Goal: Task Accomplishment & Management: Manage account settings

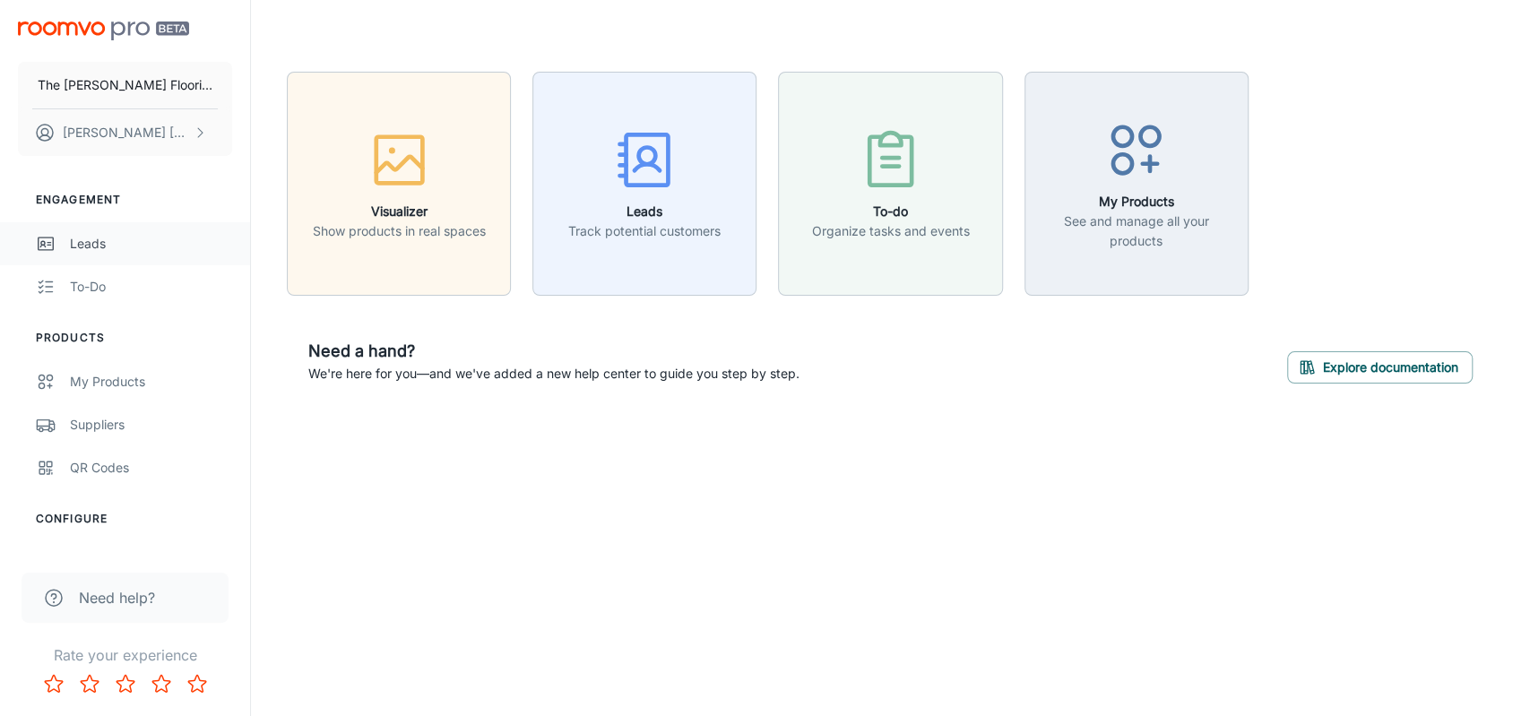
click at [88, 234] on div "Leads" at bounding box center [151, 244] width 162 height 20
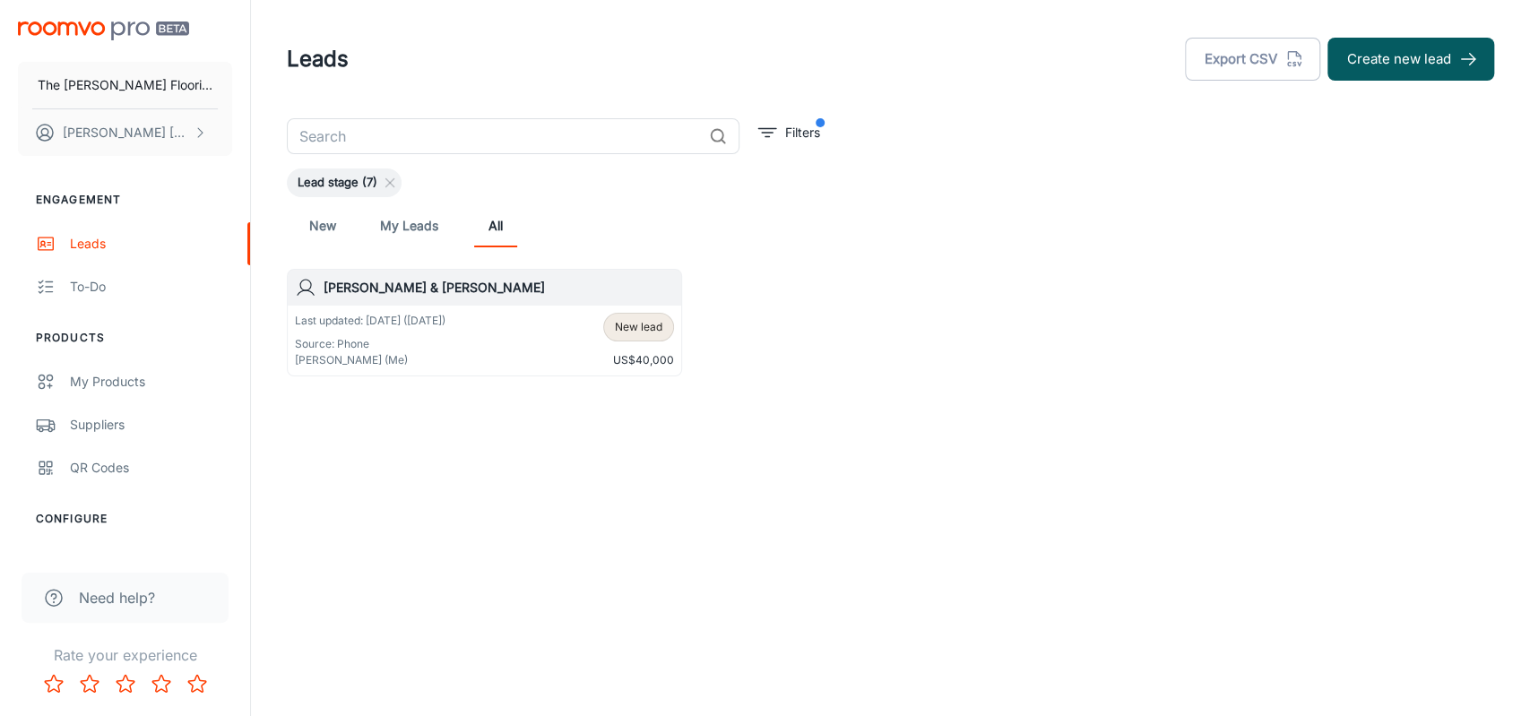
click at [429, 321] on p "Last updated: [DATE] ([DATE])" at bounding box center [370, 321] width 151 height 16
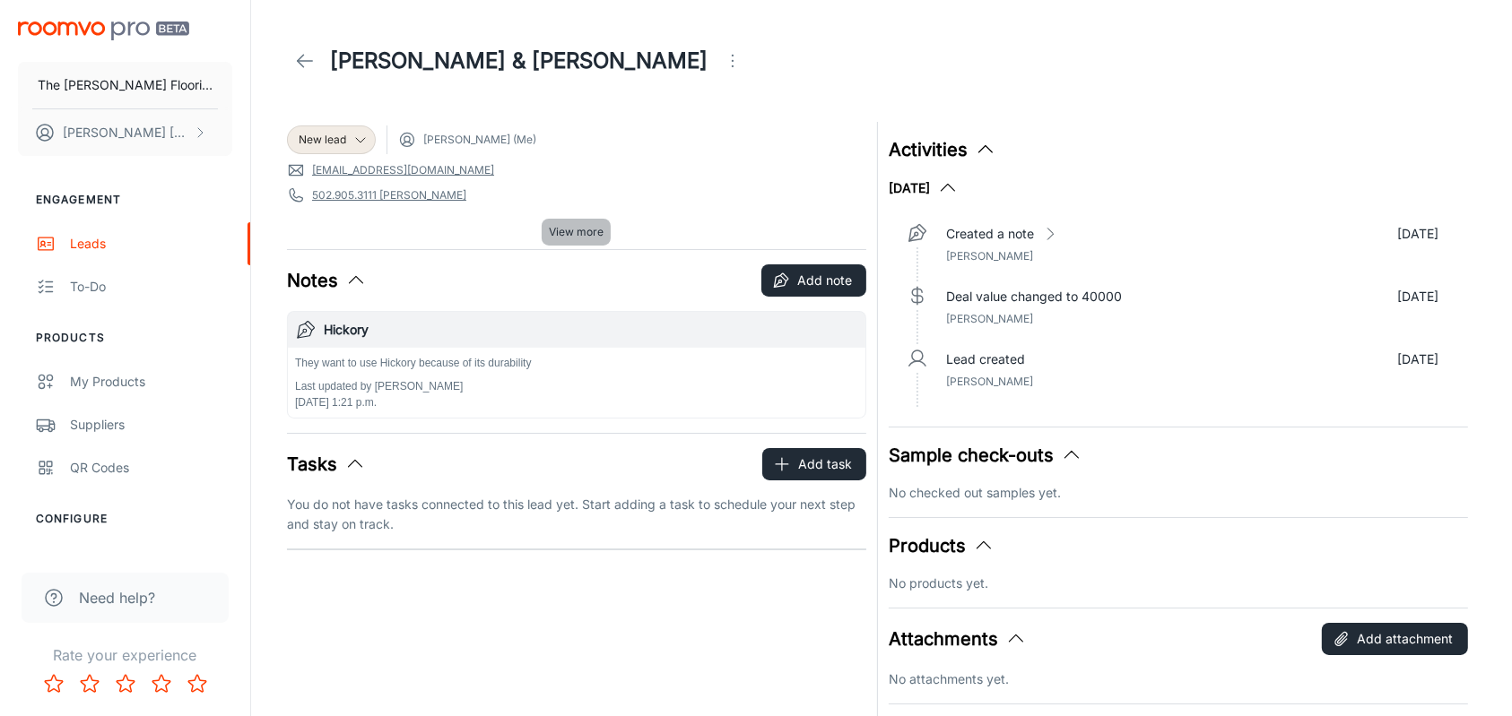
click at [581, 236] on span "View more" at bounding box center [576, 232] width 55 height 16
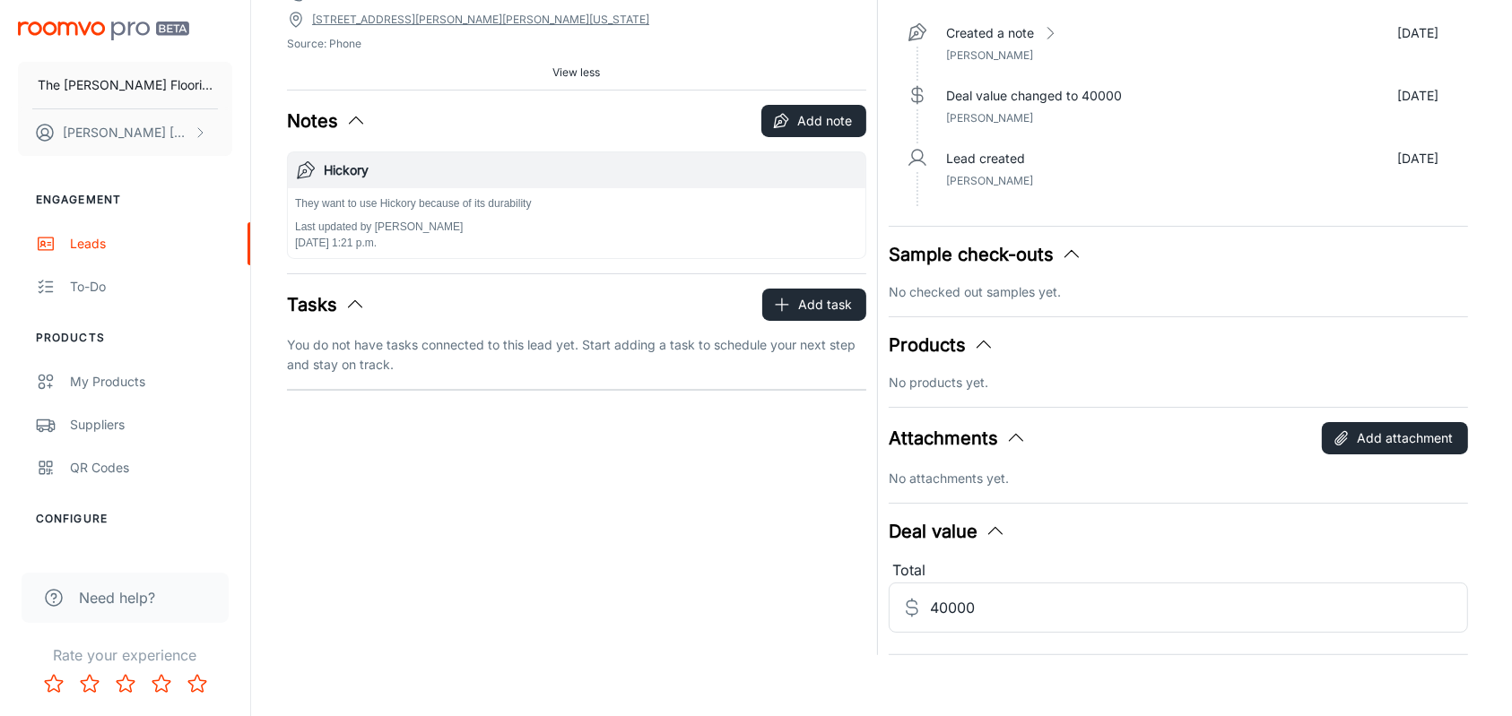
scroll to position [211, 0]
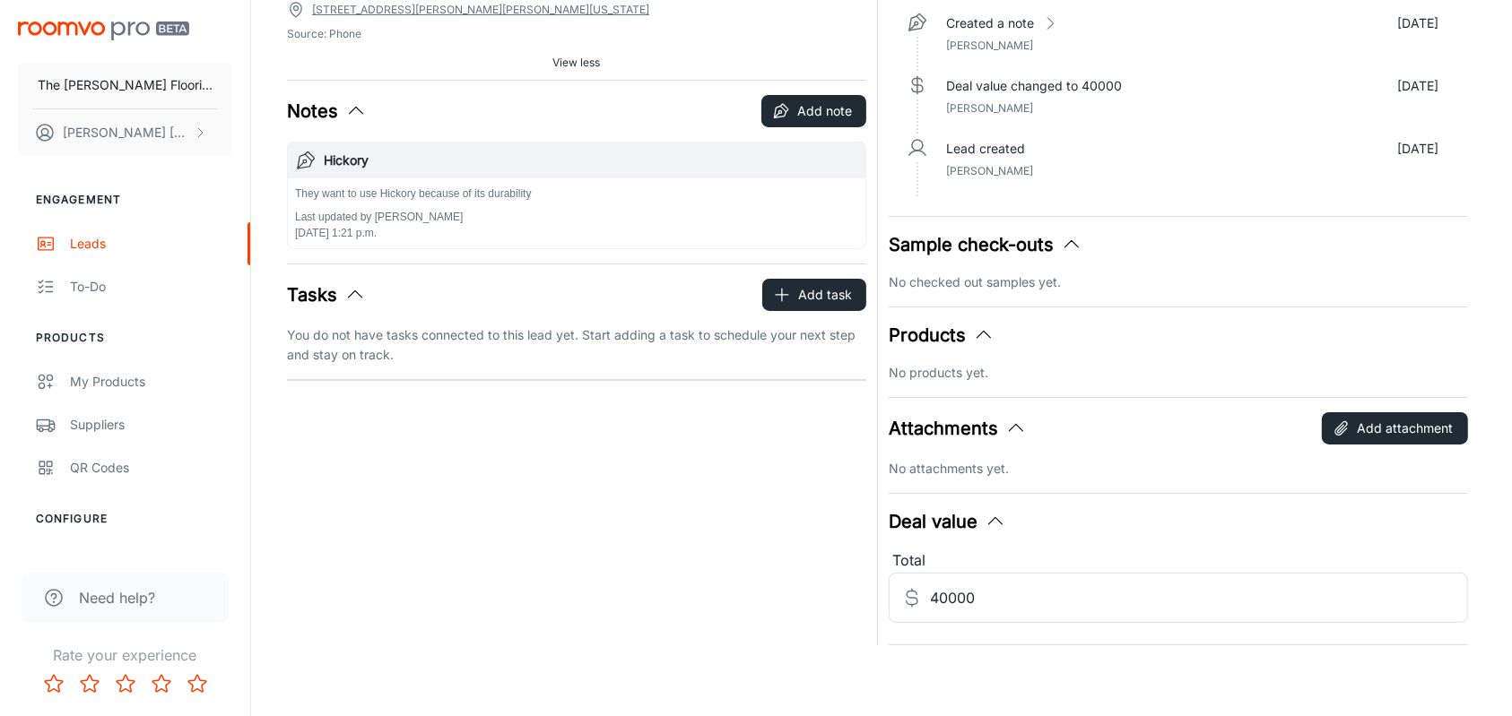
click at [1076, 241] on polyline "button" at bounding box center [1070, 244] width 13 height 7
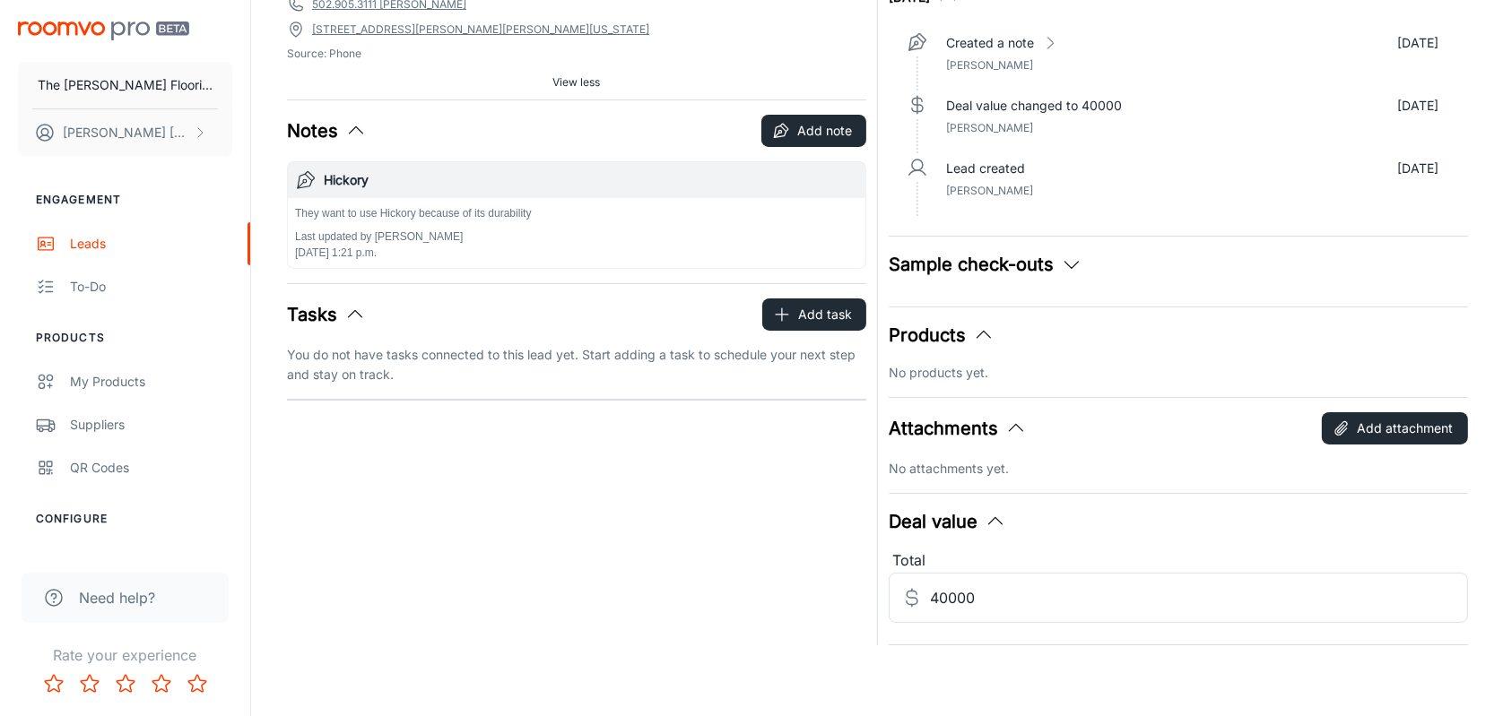
click at [1079, 262] on icon "button" at bounding box center [1072, 265] width 22 height 22
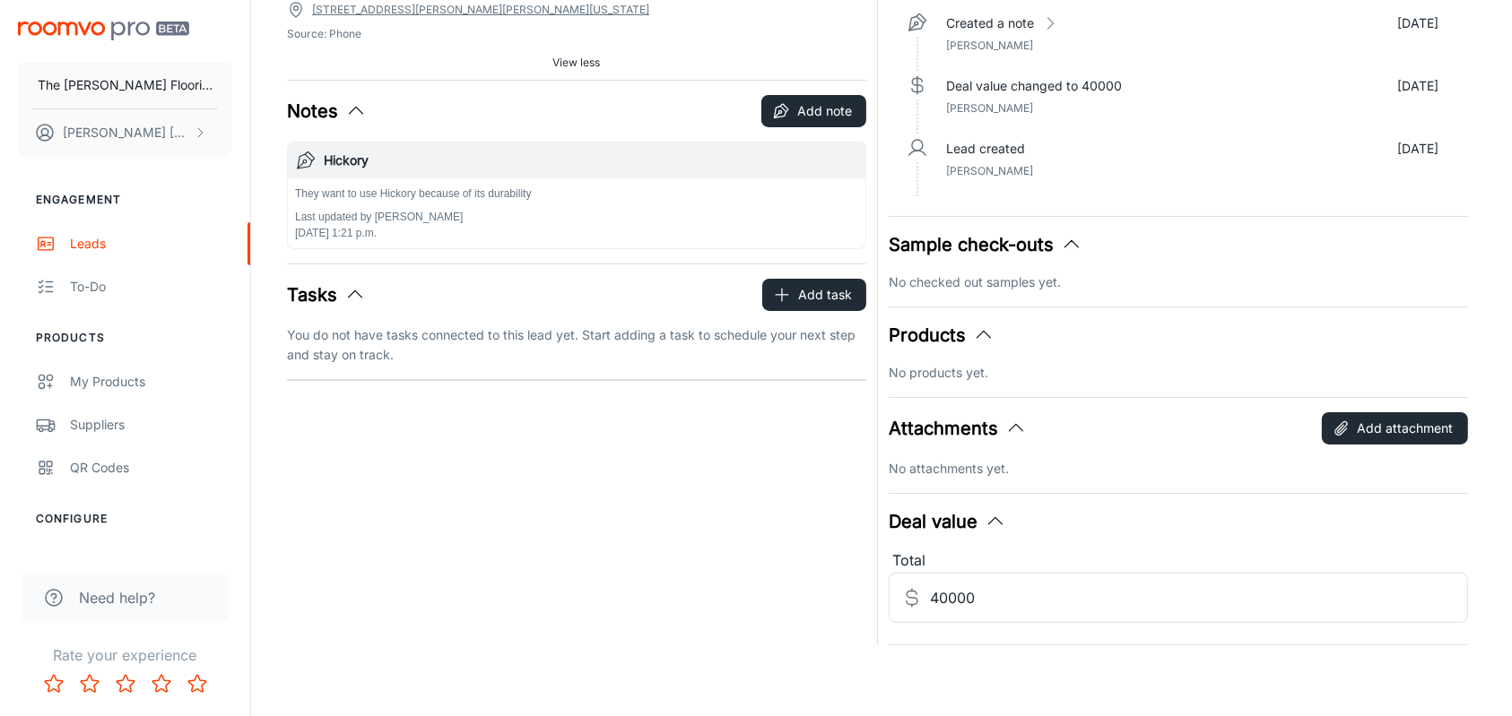
click at [960, 377] on p "No products yet." at bounding box center [1177, 373] width 579 height 20
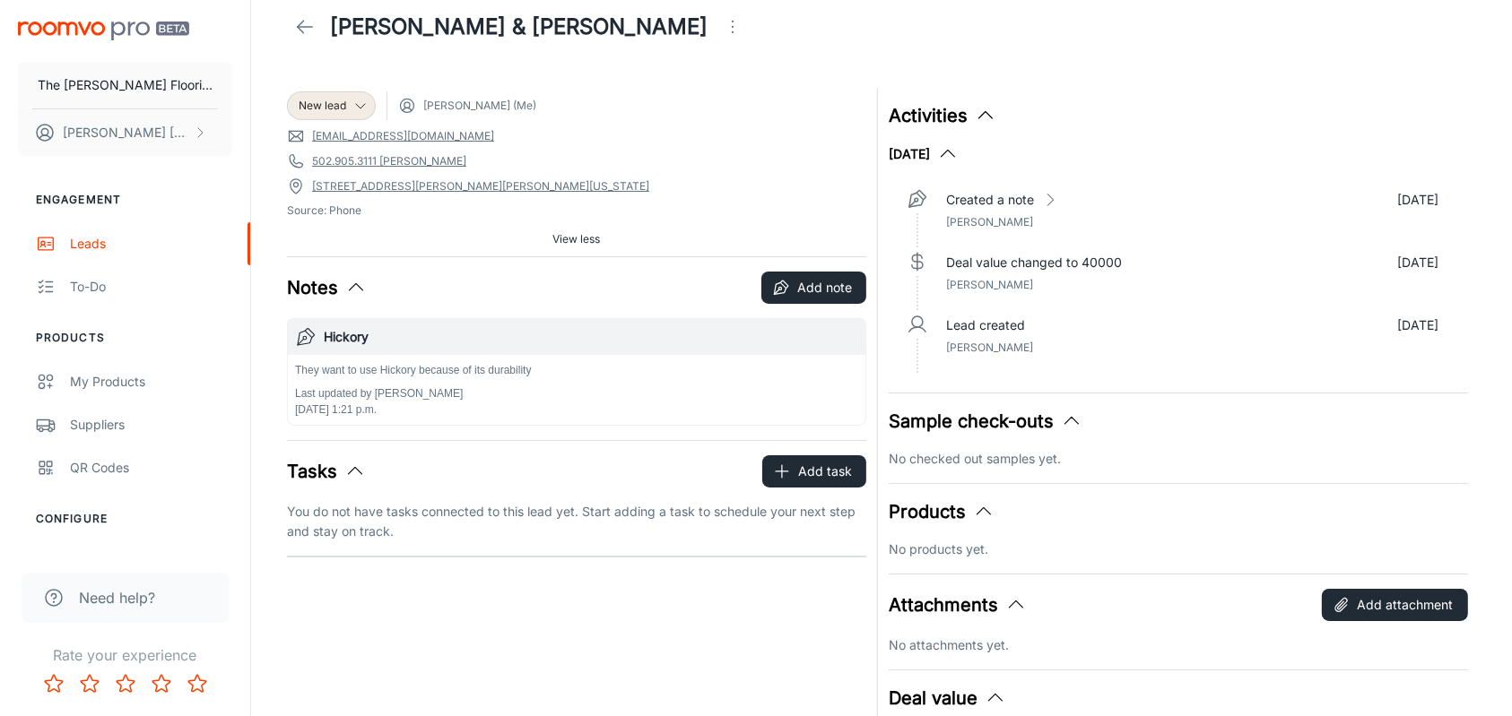
scroll to position [0, 0]
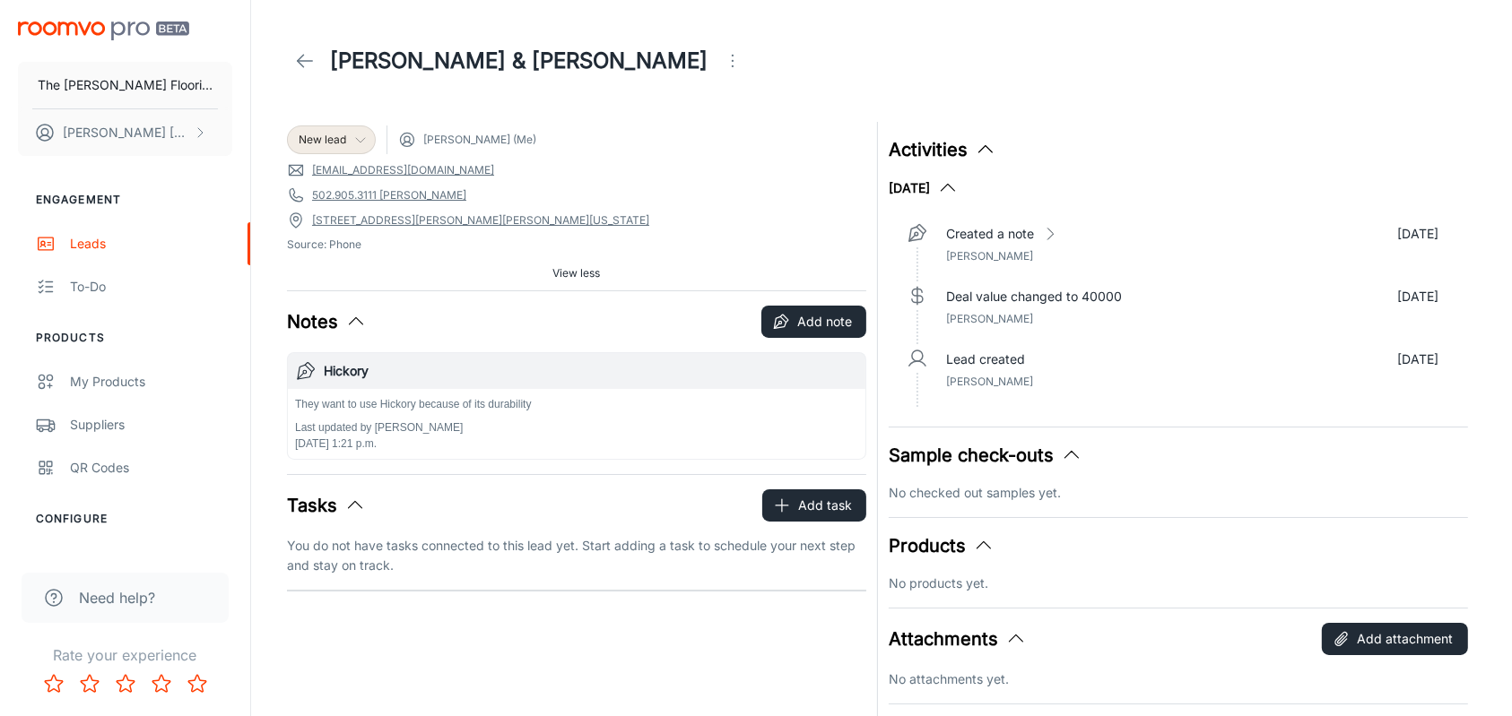
click at [323, 144] on span "New lead" at bounding box center [323, 140] width 48 height 16
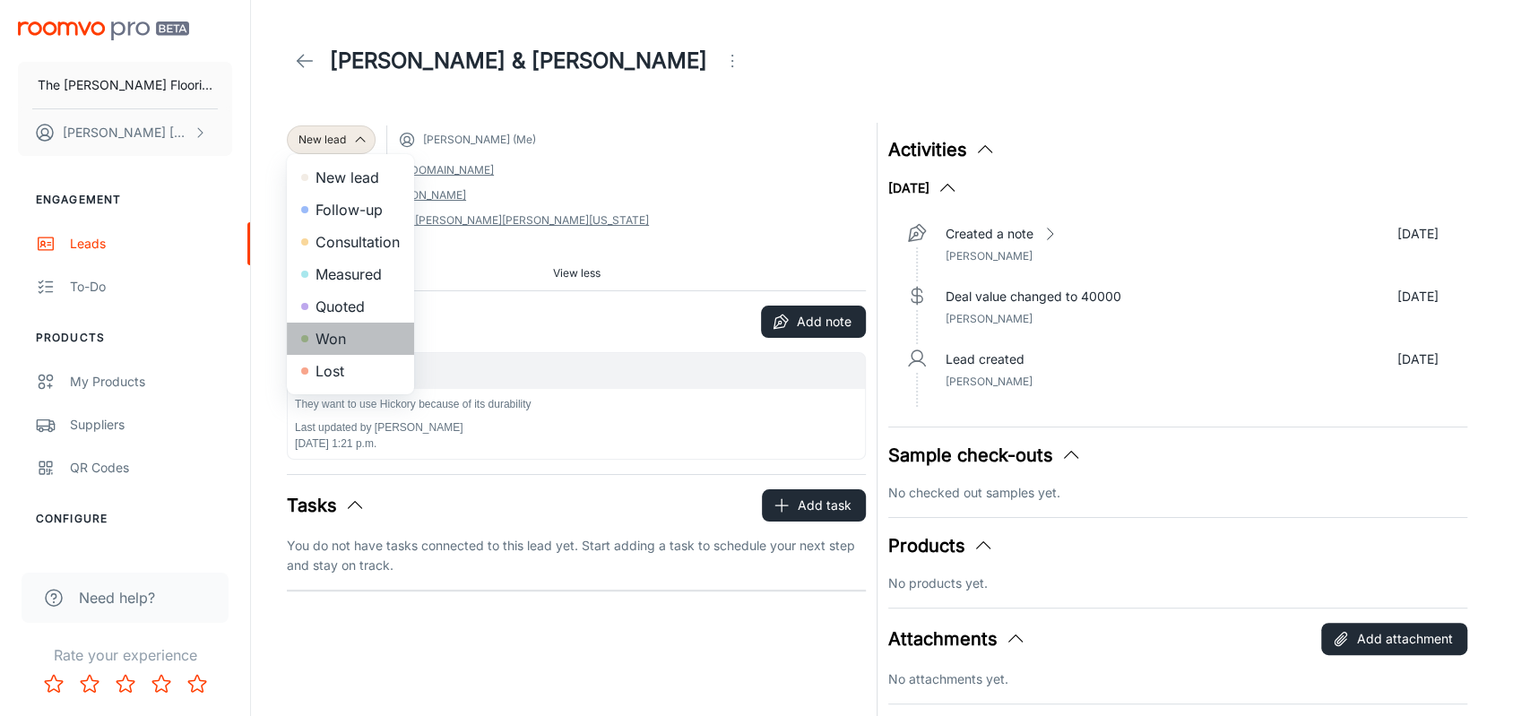
click at [355, 343] on li "Won" at bounding box center [350, 339] width 127 height 32
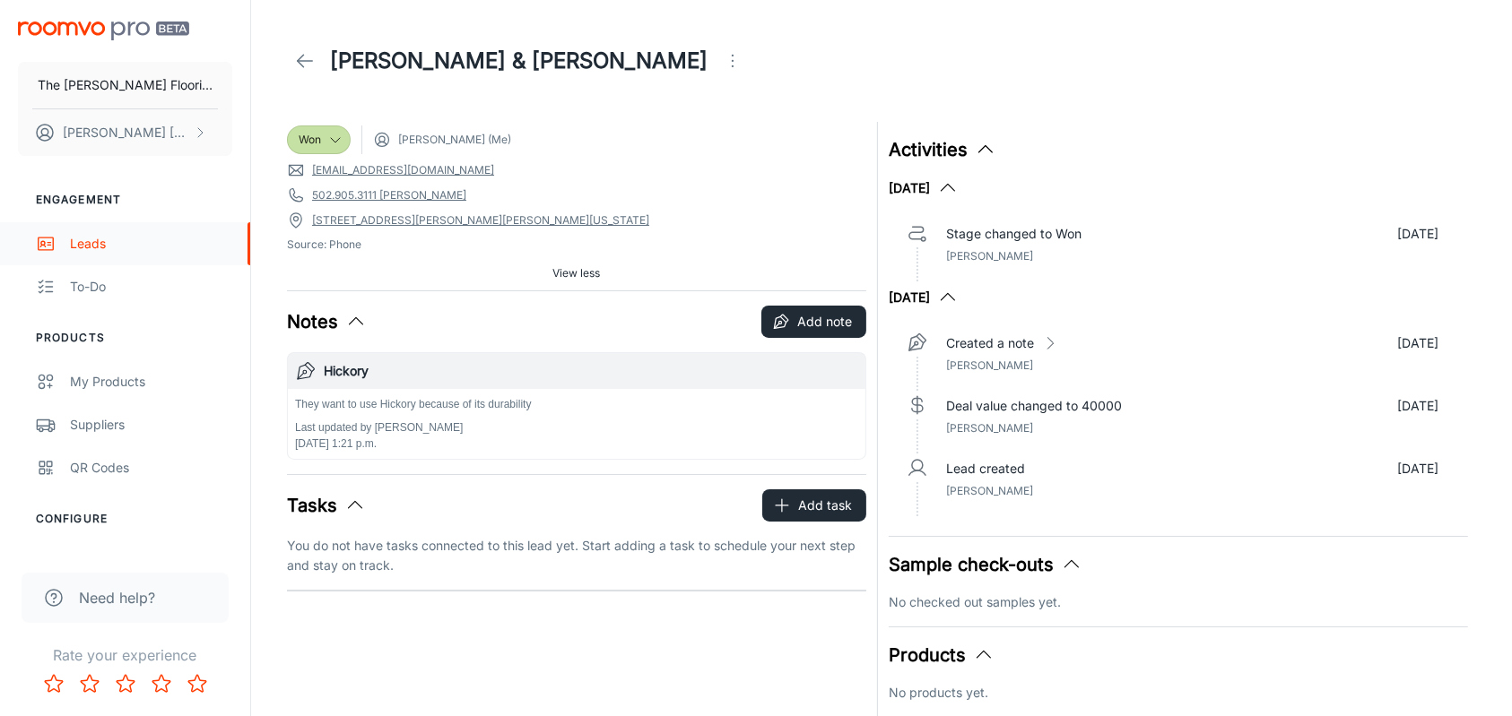
click at [97, 245] on div "Leads" at bounding box center [151, 244] width 162 height 20
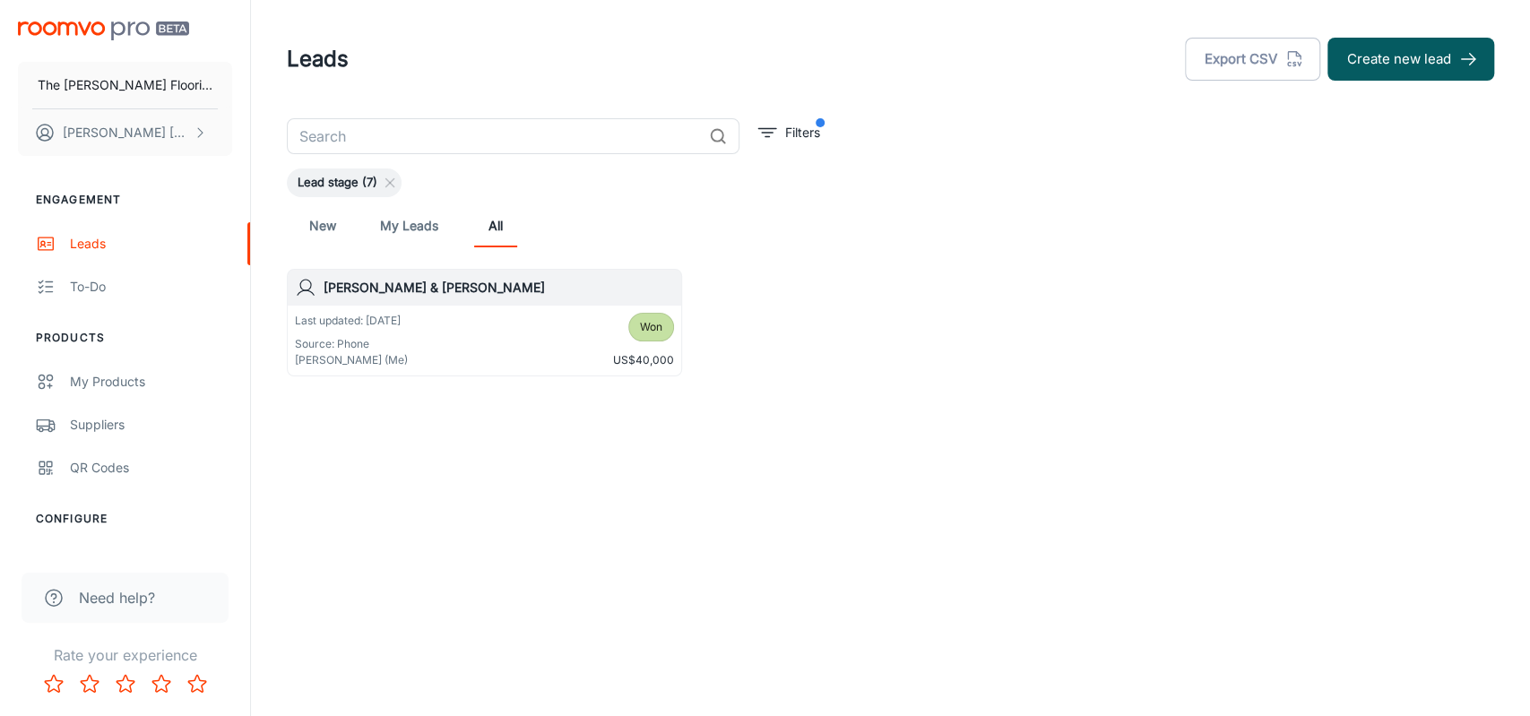
click at [1000, 94] on header "Leads Export CSV Create new lead" at bounding box center [890, 59] width 1251 height 118
click at [117, 464] on div "QR Codes" at bounding box center [151, 468] width 162 height 20
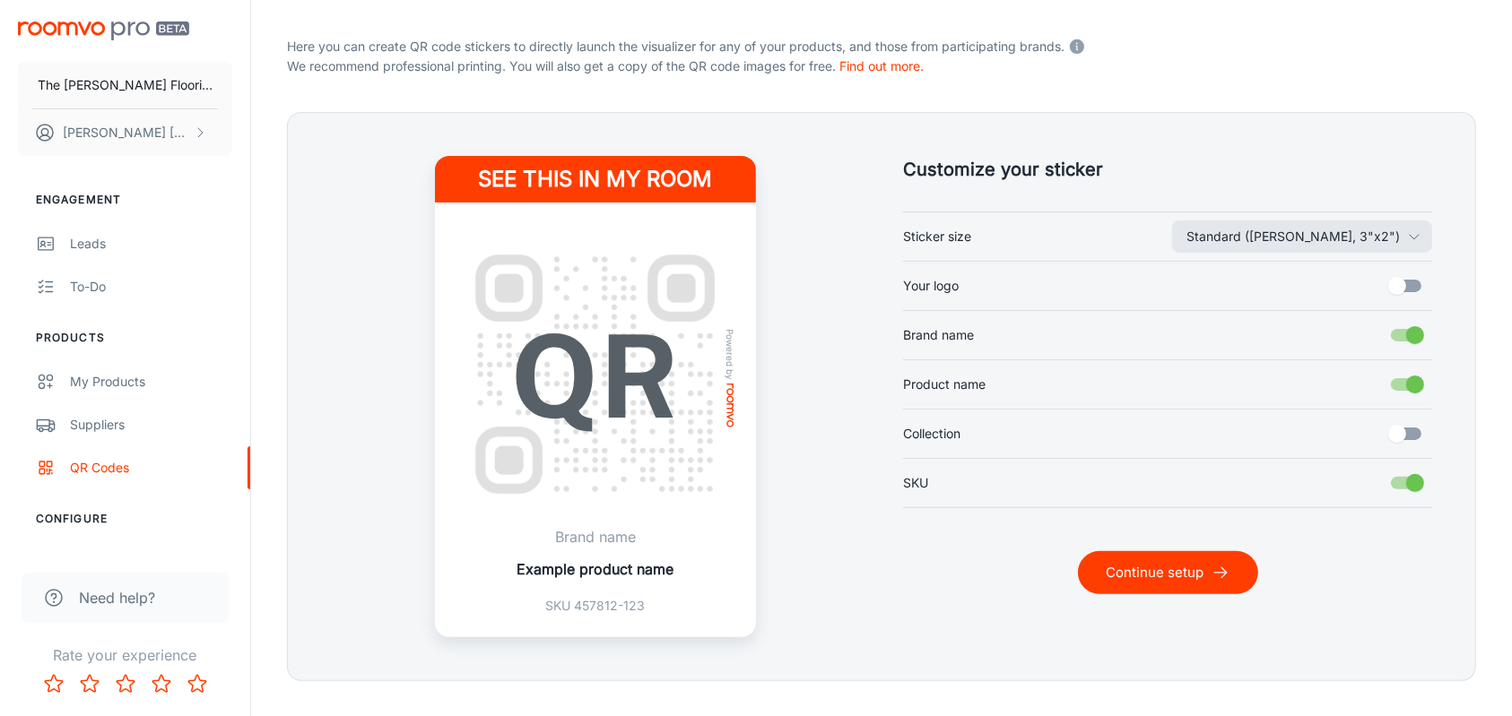
scroll to position [422, 0]
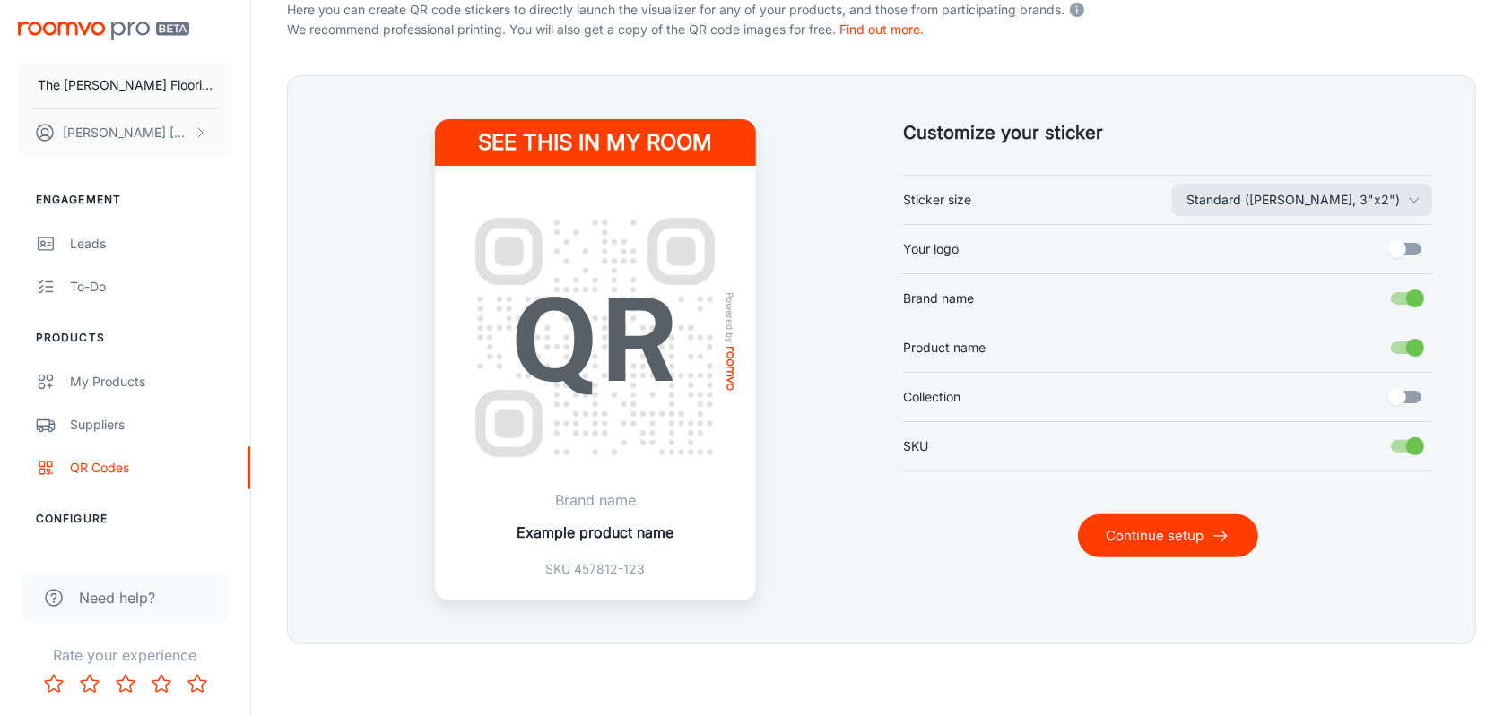
click at [581, 503] on p "Brand name" at bounding box center [595, 501] width 157 height 22
click at [837, 506] on div "See this in my room Powered by Brand name Example product name SKU 457812-123" at bounding box center [595, 359] width 529 height 481
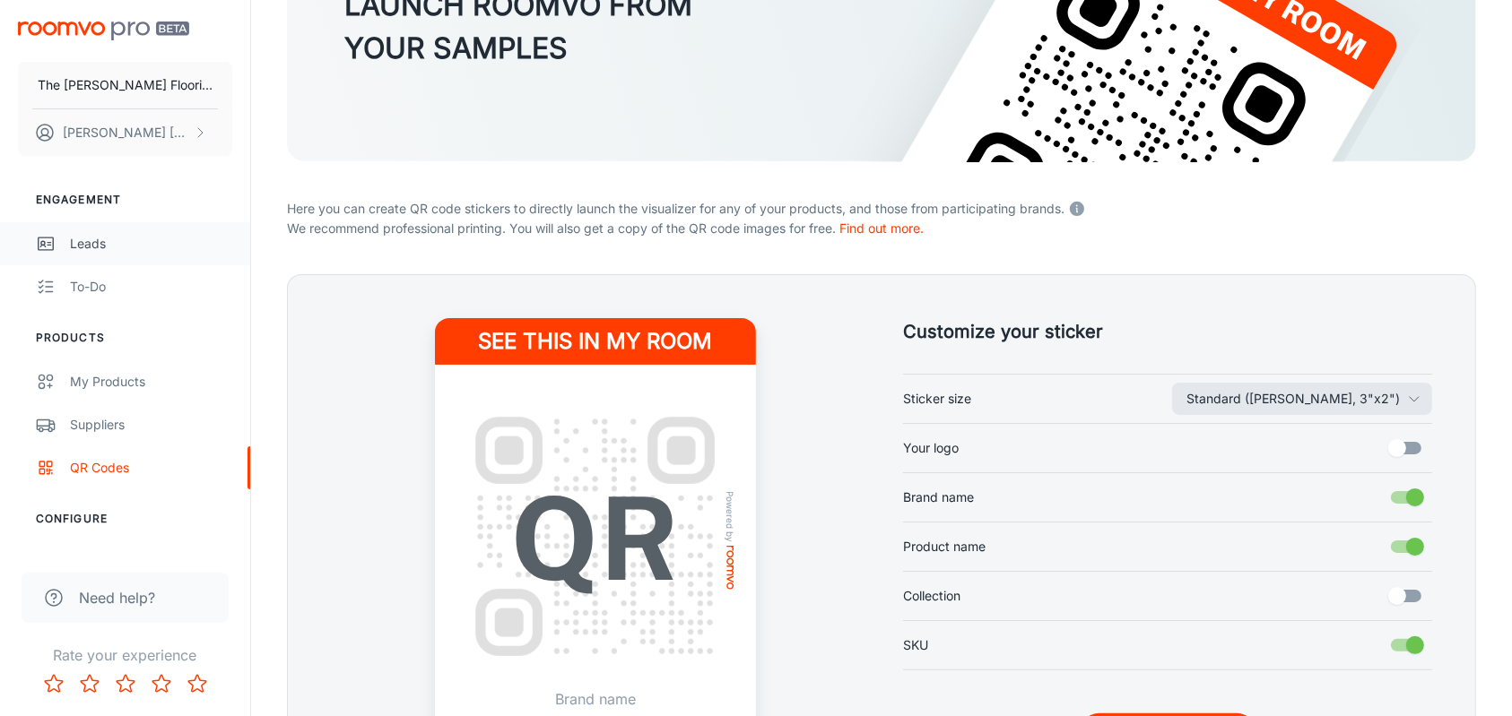
scroll to position [143, 0]
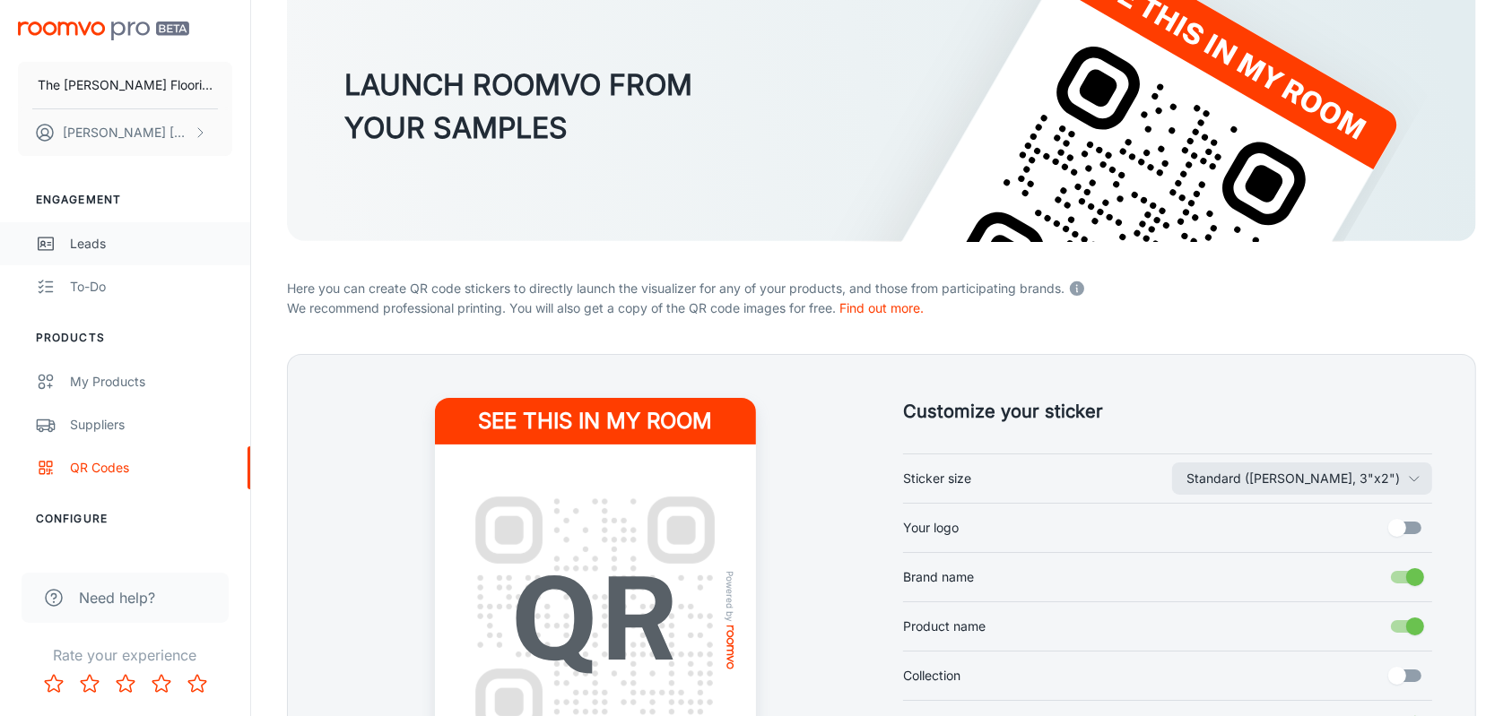
click at [121, 232] on link "Leads" at bounding box center [125, 243] width 250 height 43
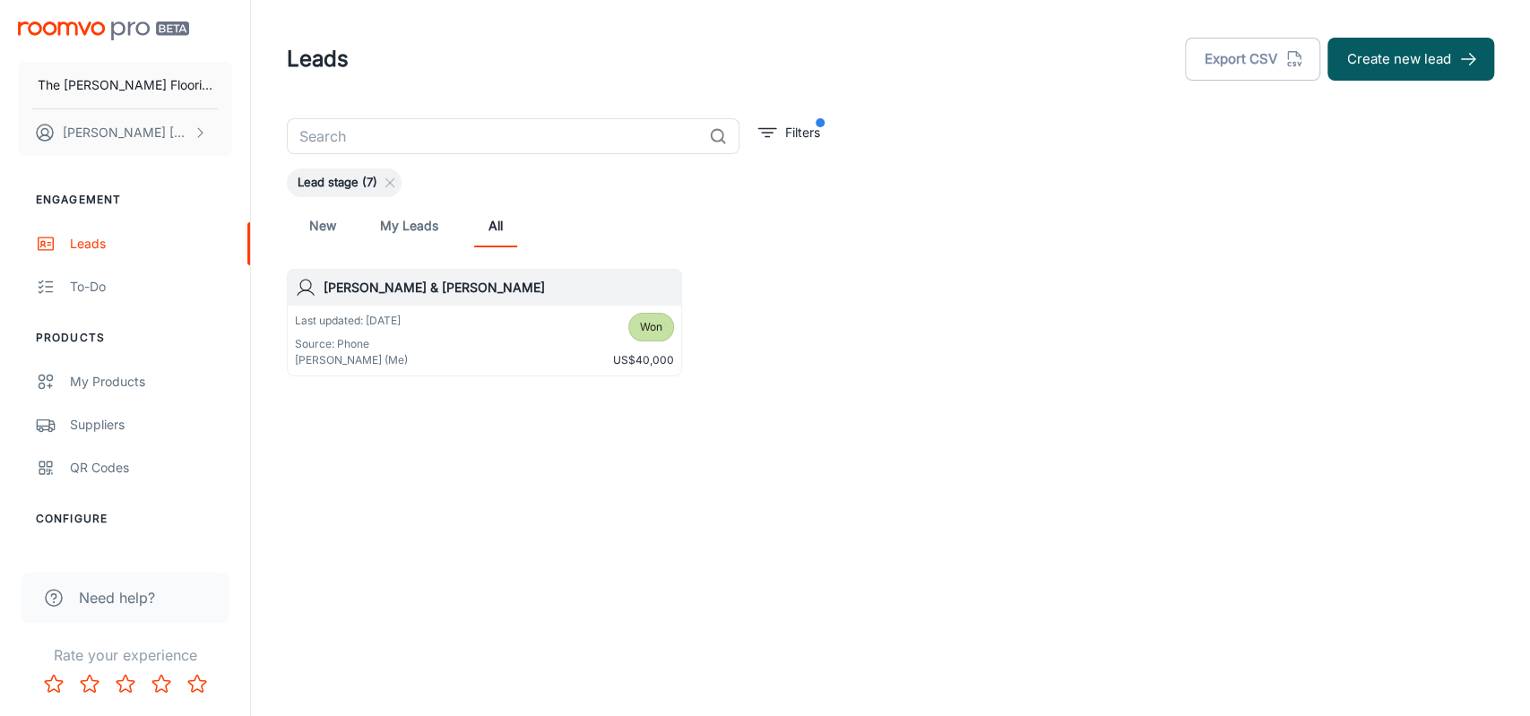
click at [922, 56] on div "Leads Export CSV Create new lead" at bounding box center [891, 59] width 1208 height 47
click at [888, 36] on div "Leads Export CSV Create new lead" at bounding box center [891, 59] width 1208 height 47
click at [103, 241] on div "Leads" at bounding box center [151, 244] width 162 height 20
click at [509, 37] on div "Leads Export CSV Create new lead" at bounding box center [891, 59] width 1208 height 47
